Goal: Information Seeking & Learning: Learn about a topic

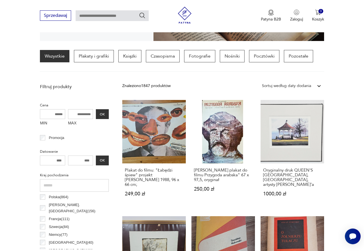
scroll to position [94, 0]
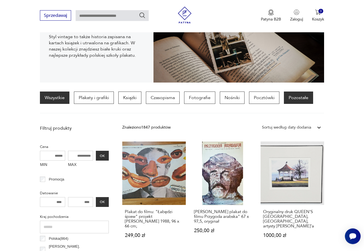
click at [297, 97] on p "Pozostałe" at bounding box center [298, 98] width 29 height 12
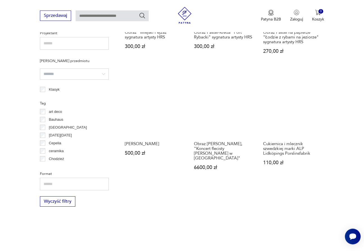
scroll to position [391, 0]
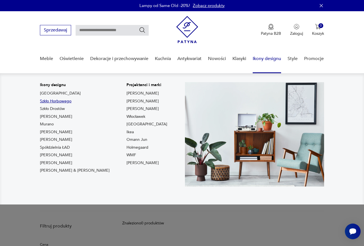
click at [61, 102] on link "Szkło Horbowego" at bounding box center [55, 102] width 31 height 6
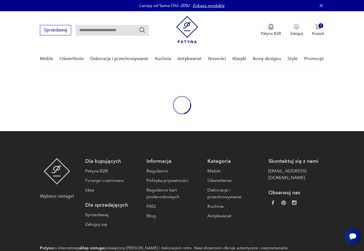
type input "*******"
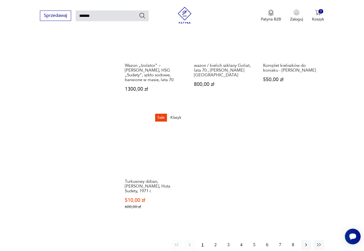
scroll to position [687, 0]
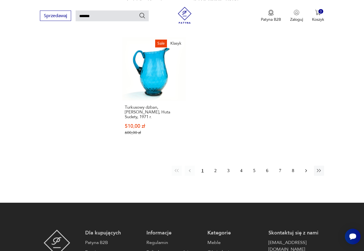
click at [306, 168] on icon "button" at bounding box center [306, 171] width 6 height 6
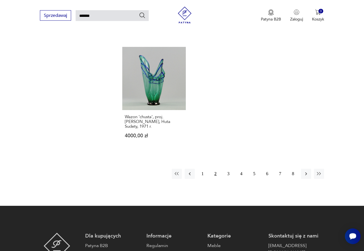
scroll to position [679, 0]
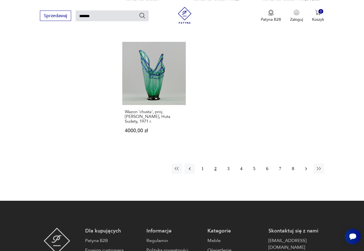
click at [307, 166] on icon "button" at bounding box center [306, 169] width 6 height 6
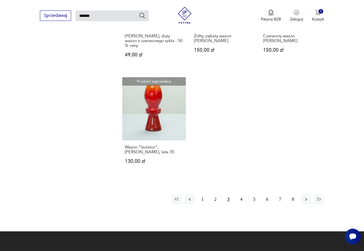
scroll to position [622, 0]
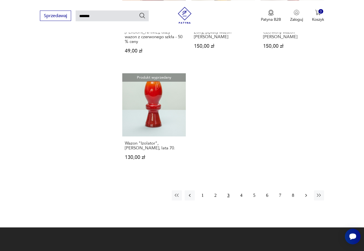
click at [306, 193] on icon "button" at bounding box center [306, 196] width 6 height 6
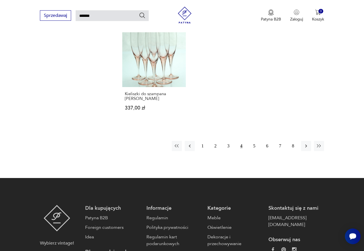
scroll to position [651, 0]
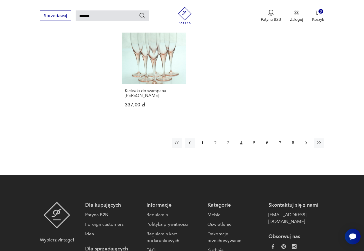
click at [306, 140] on icon "button" at bounding box center [306, 143] width 6 height 6
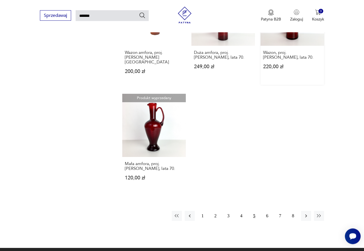
scroll to position [593, 0]
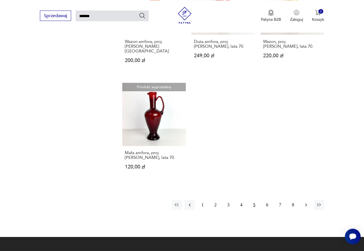
click at [307, 202] on icon "button" at bounding box center [306, 205] width 6 height 6
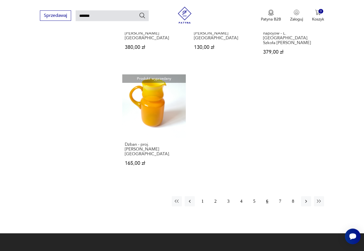
scroll to position [622, 0]
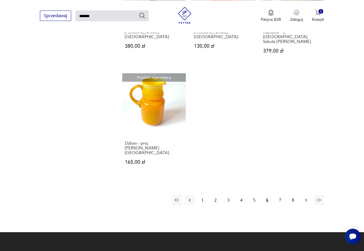
click at [307, 198] on icon "button" at bounding box center [306, 201] width 6 height 6
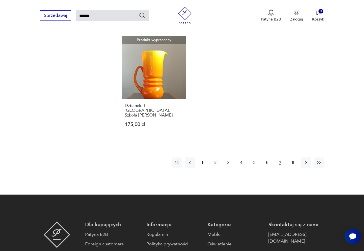
scroll to position [651, 0]
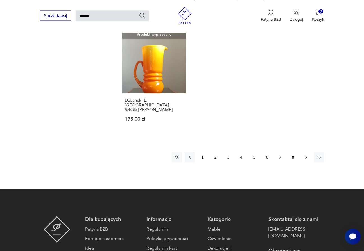
click at [306, 155] on icon "button" at bounding box center [306, 158] width 6 height 6
